Goal: Navigation & Orientation: Find specific page/section

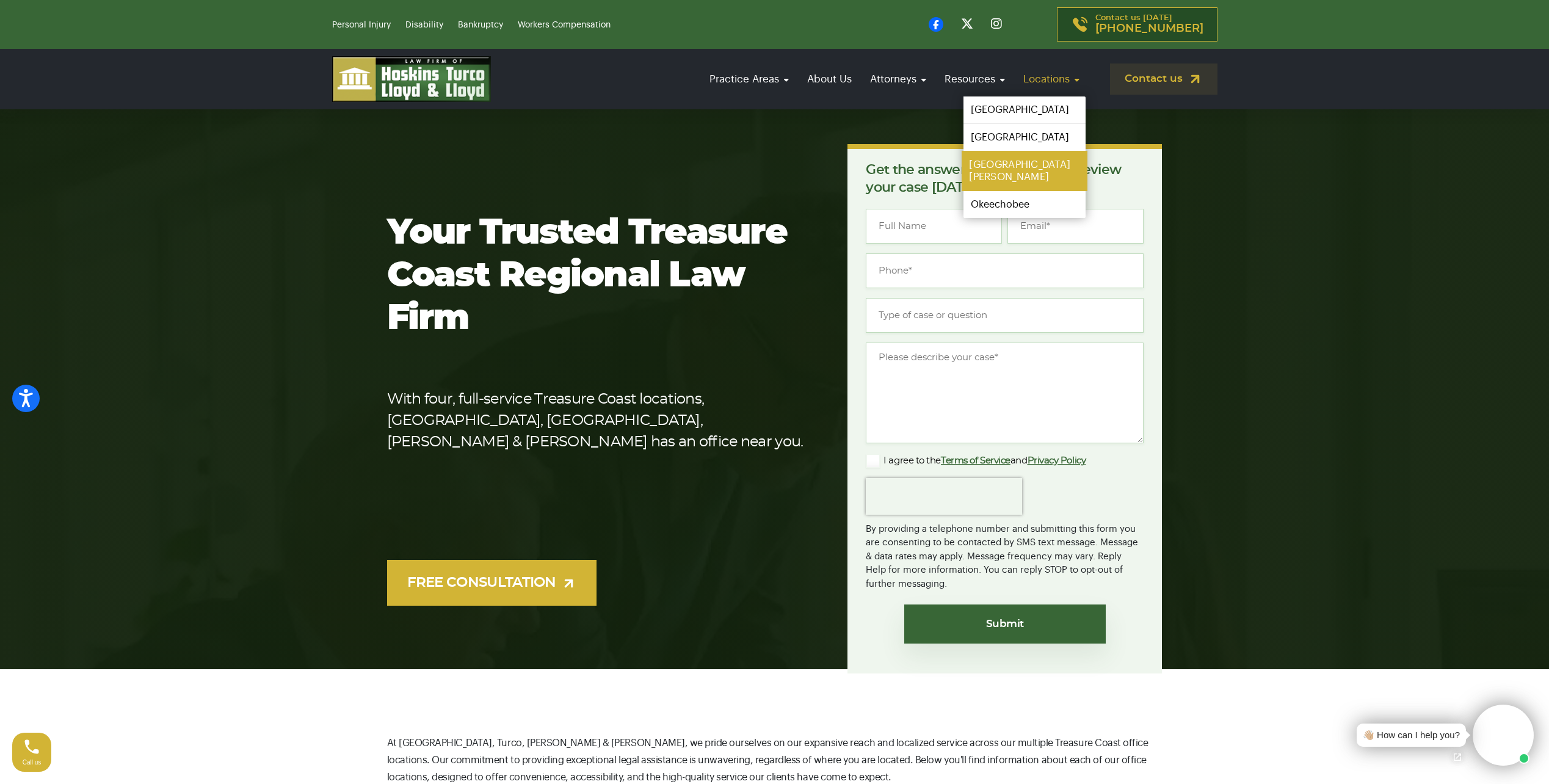
click at [993, 166] on link "[GEOGRAPHIC_DATA][PERSON_NAME]" at bounding box center [1024, 171] width 126 height 41
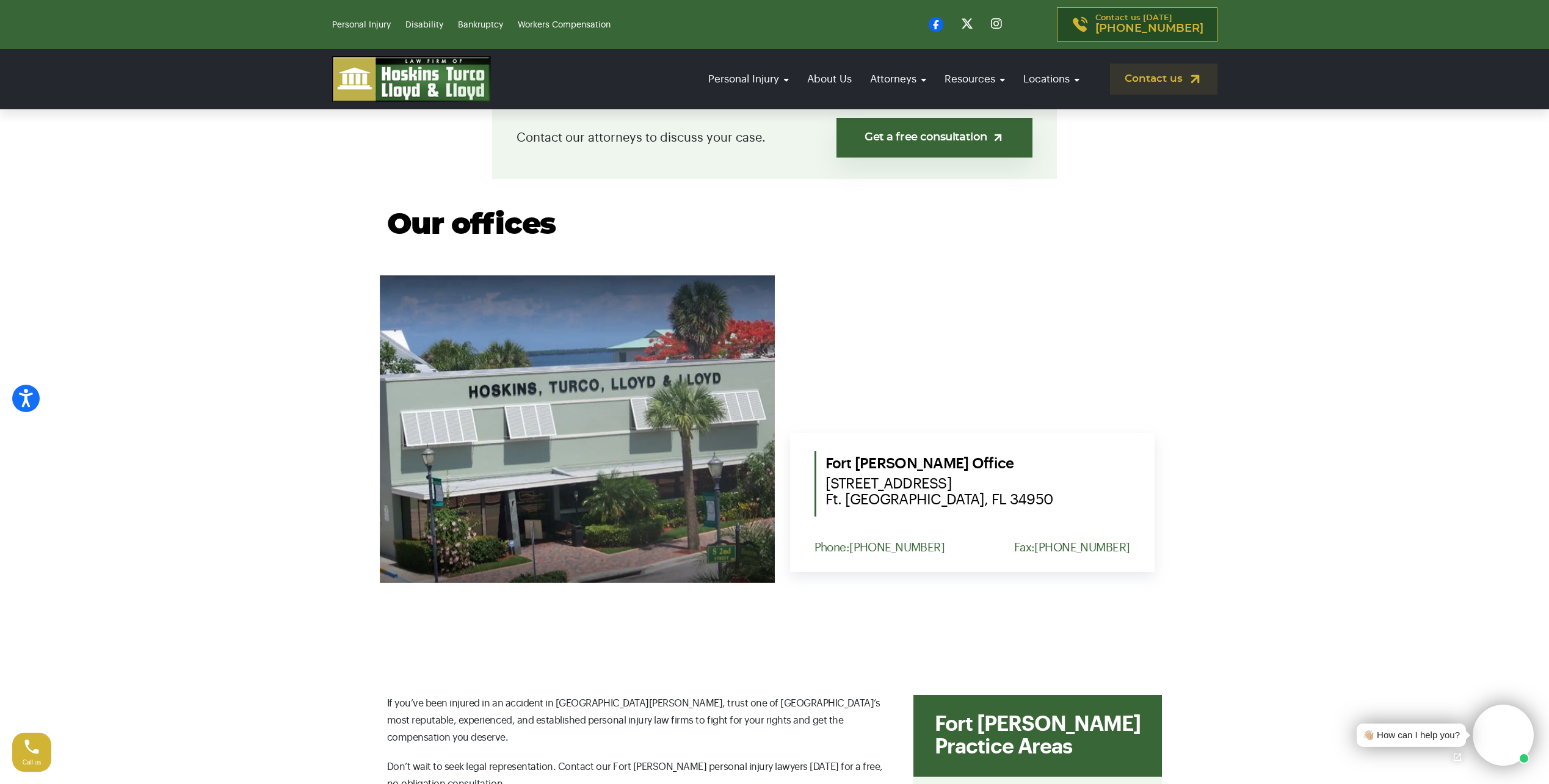
scroll to position [367, 0]
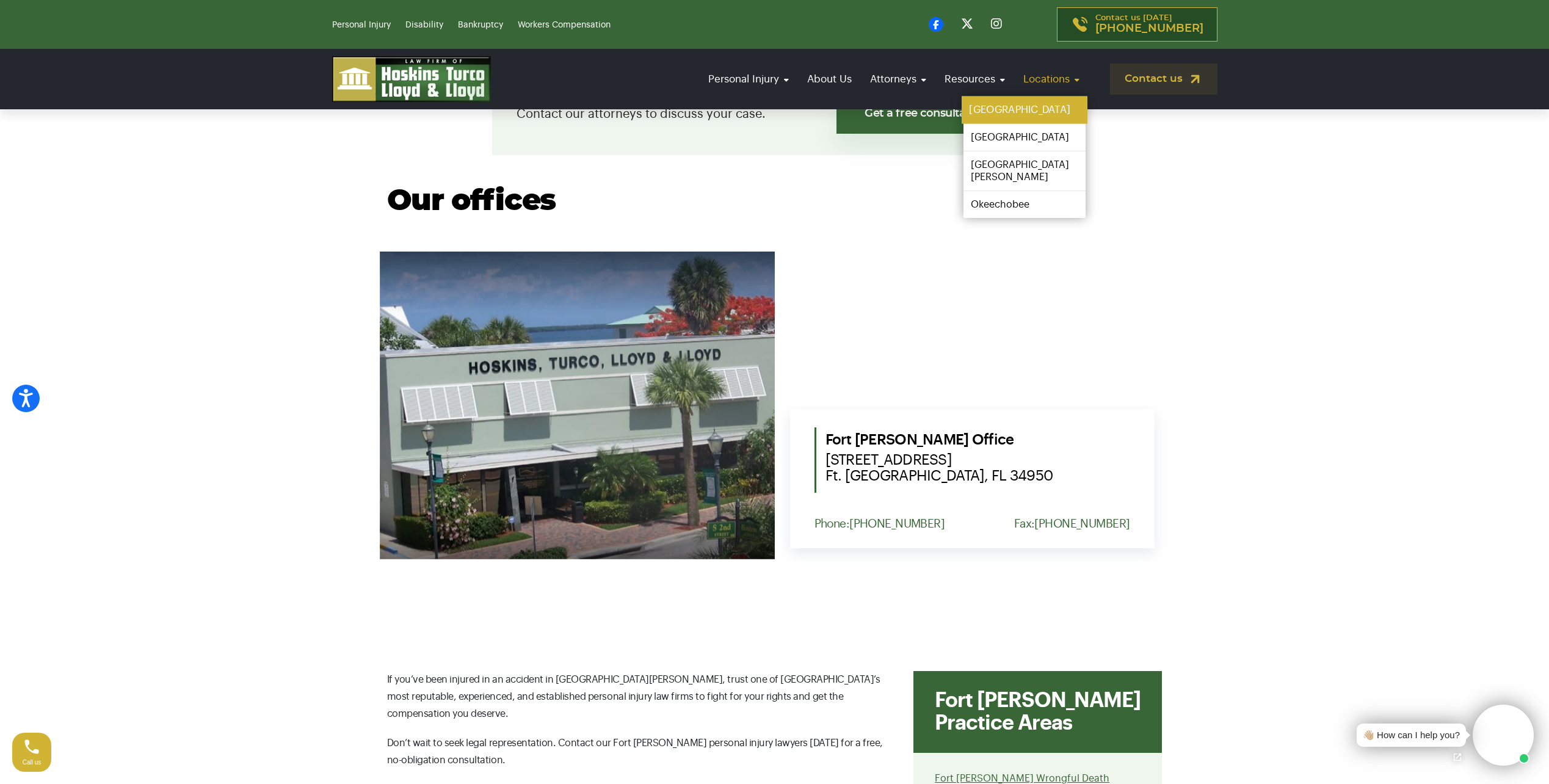
click at [1001, 114] on link "[GEOGRAPHIC_DATA]" at bounding box center [1024, 110] width 126 height 28
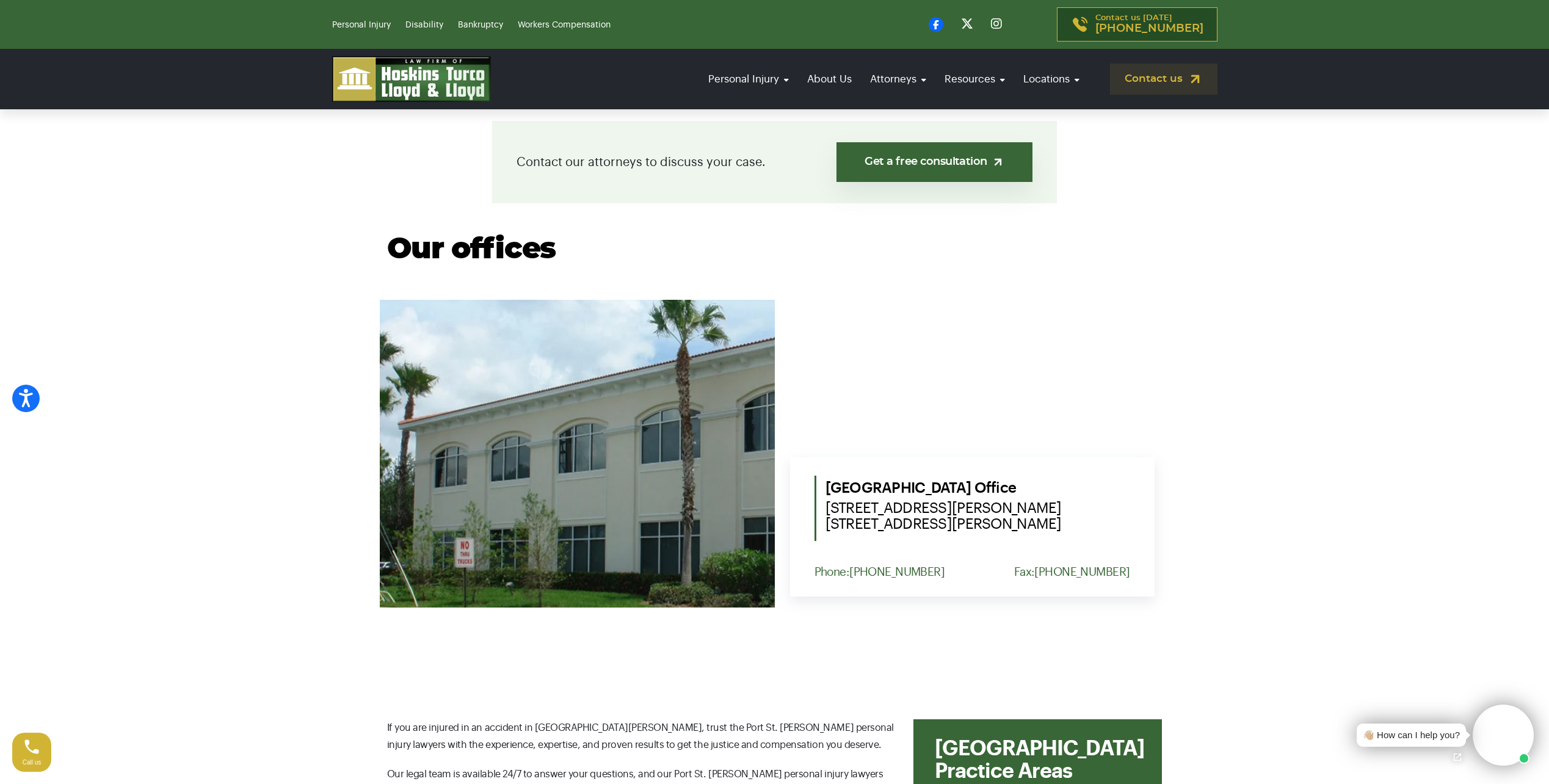
scroll to position [367, 0]
